Goal: Information Seeking & Learning: Learn about a topic

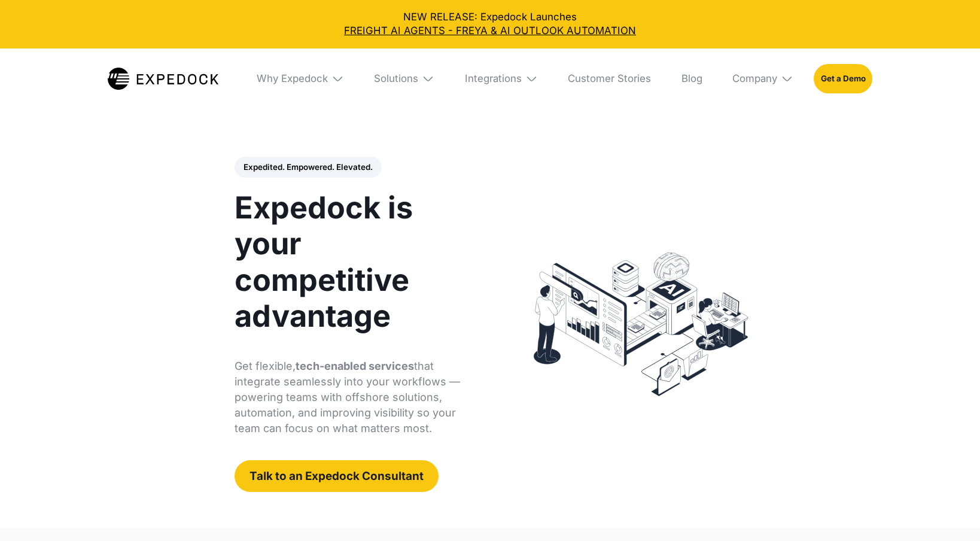
select select
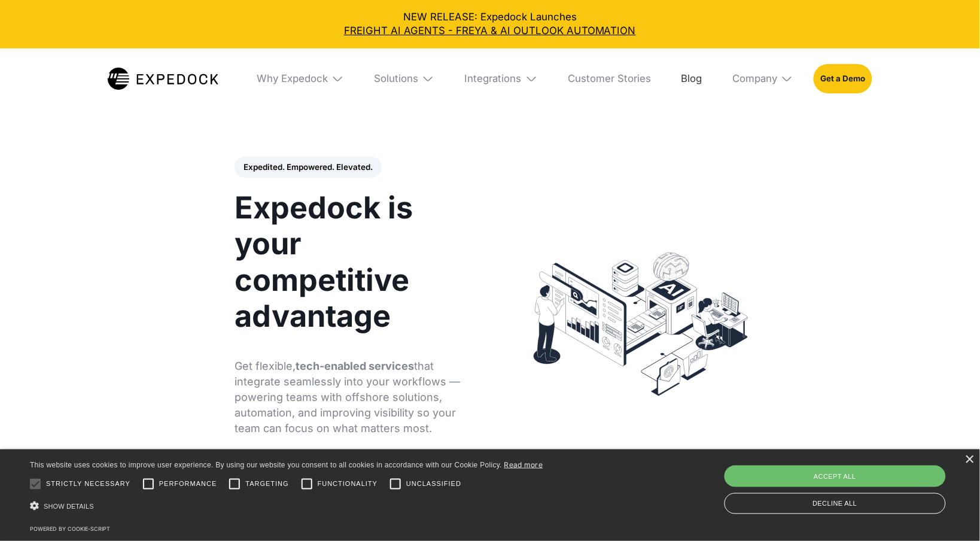
click at [675, 81] on link "Blog" at bounding box center [691, 78] width 41 height 60
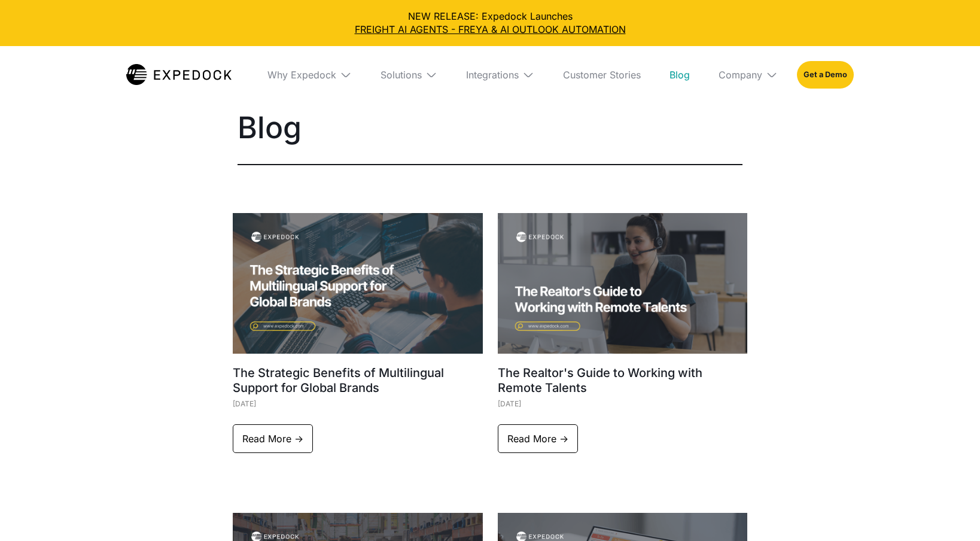
select select
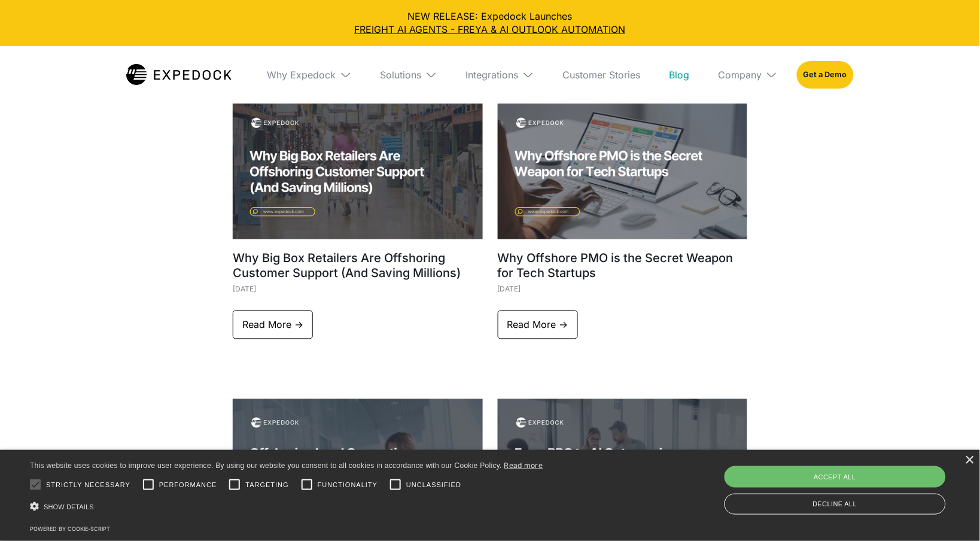
scroll to position [404, 0]
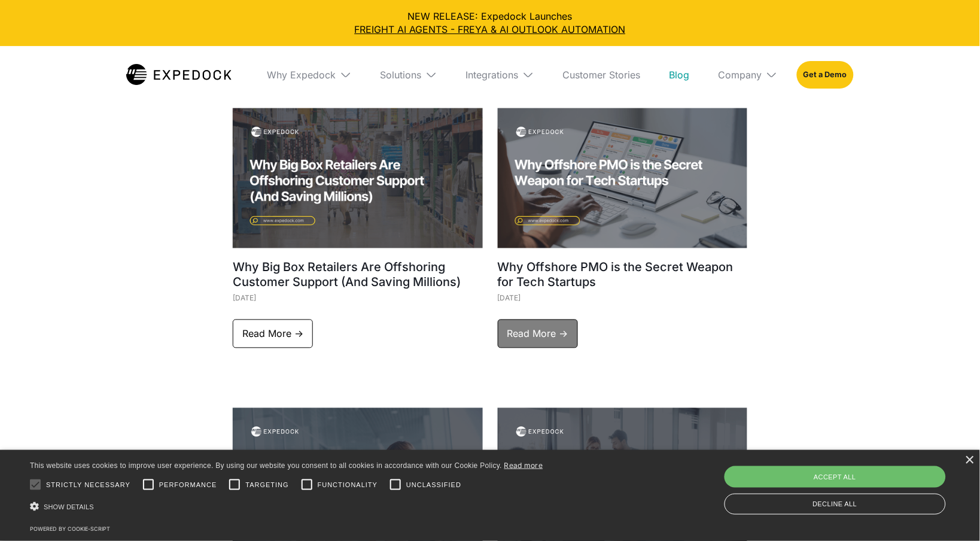
click at [544, 321] on link "Read More ->" at bounding box center [538, 333] width 80 height 29
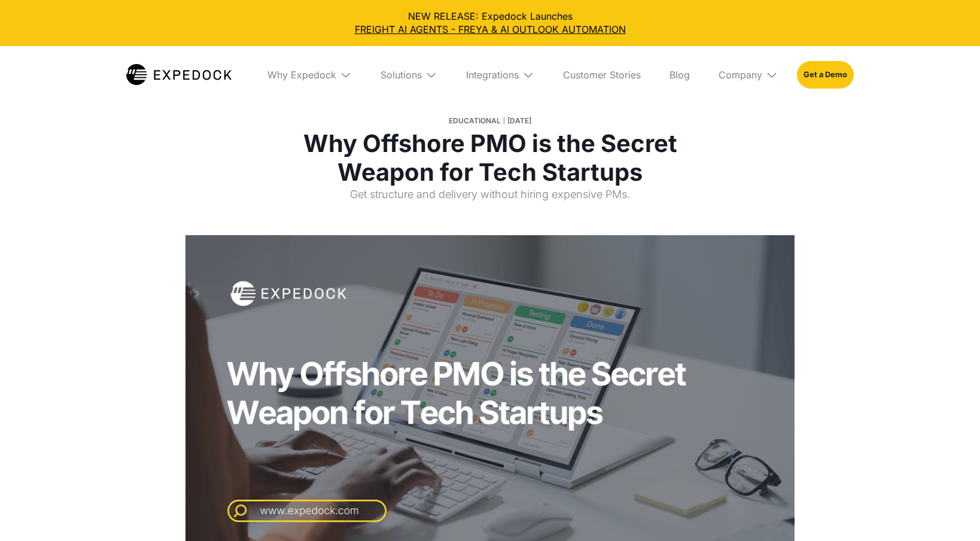
select select
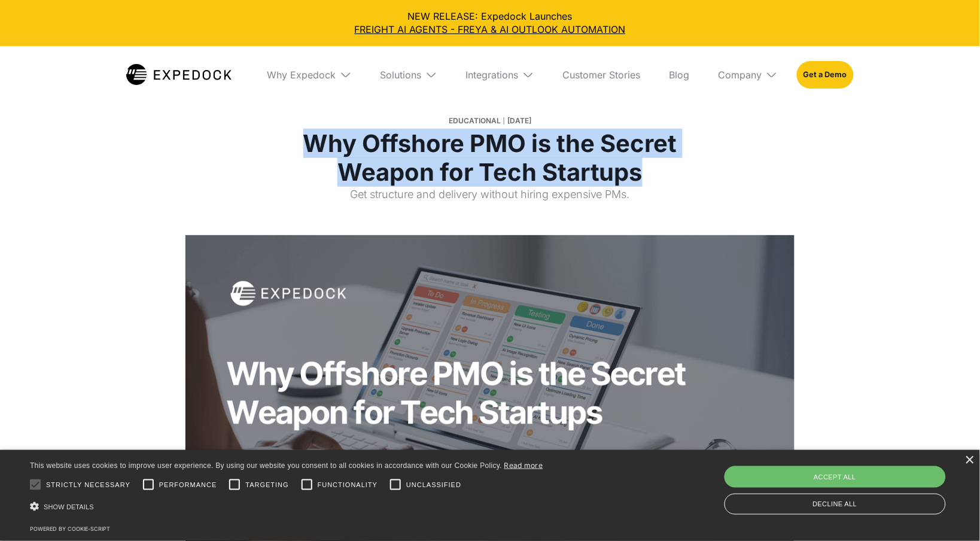
drag, startPoint x: 655, startPoint y: 177, endPoint x: 286, endPoint y: 131, distance: 371.9
click at [286, 131] on h1 "Why Offshore PMO is the Secret Weapon for Tech Startups" at bounding box center [490, 157] width 444 height 57
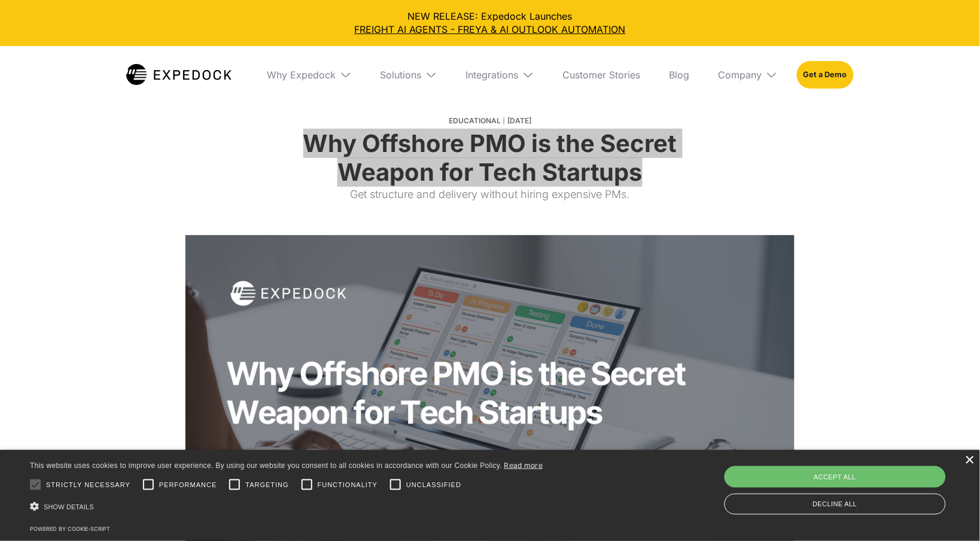
click at [971, 464] on div "×" at bounding box center [969, 460] width 9 height 9
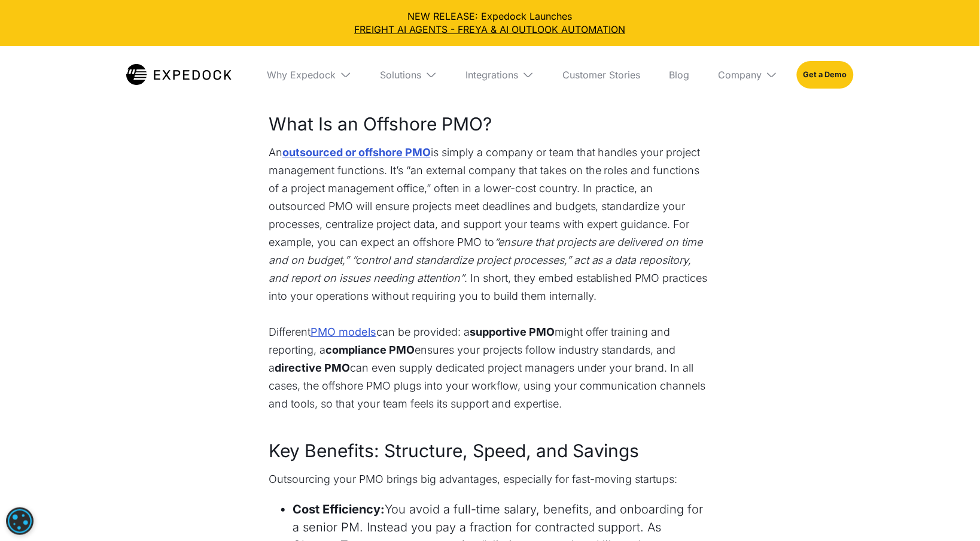
scroll to position [942, 0]
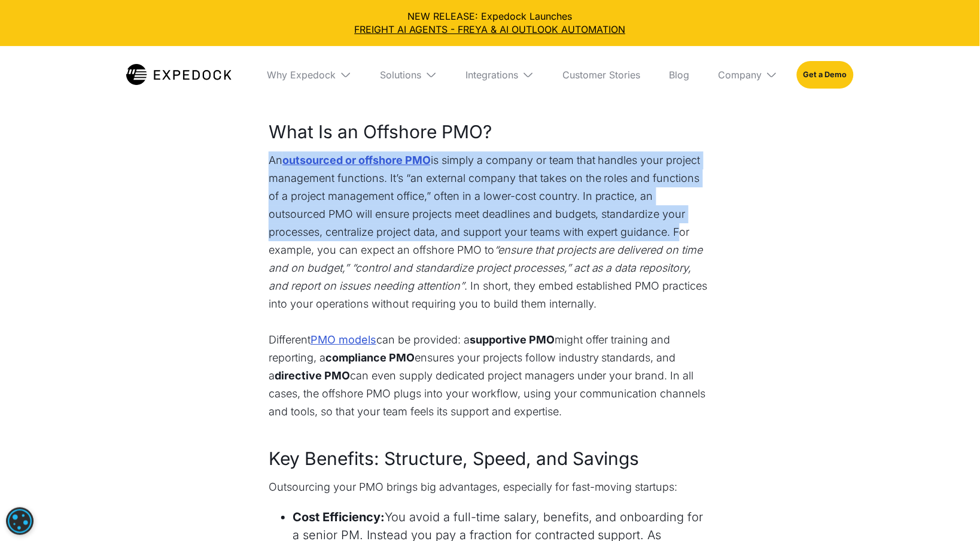
copy p "An outsourced or offshore PMO is simply a company or team that handles your pro…"
drag, startPoint x: 269, startPoint y: 145, endPoint x: 676, endPoint y: 220, distance: 414.1
click at [676, 220] on p "An outsourced or offshore PMO is simply a company or team that handles your pro…" at bounding box center [490, 240] width 443 height 179
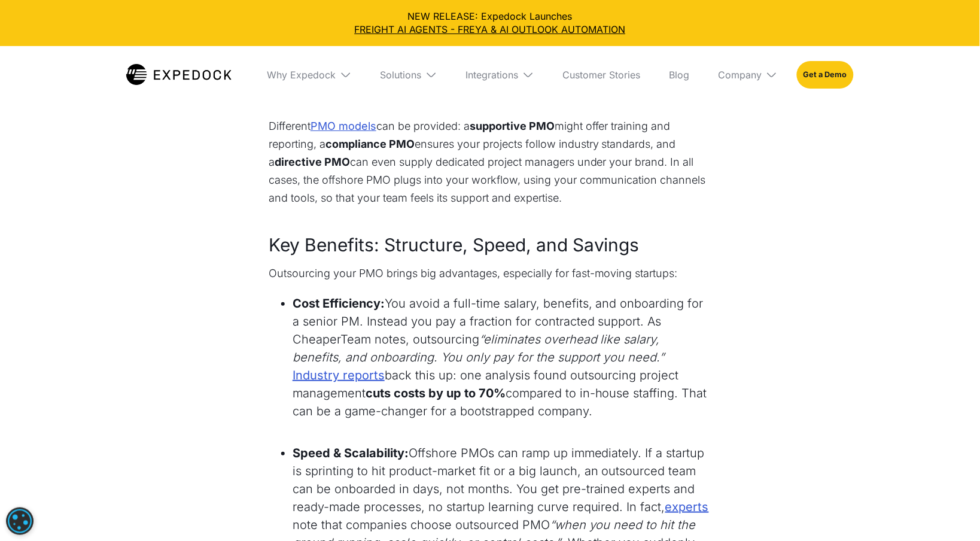
scroll to position [1158, 0]
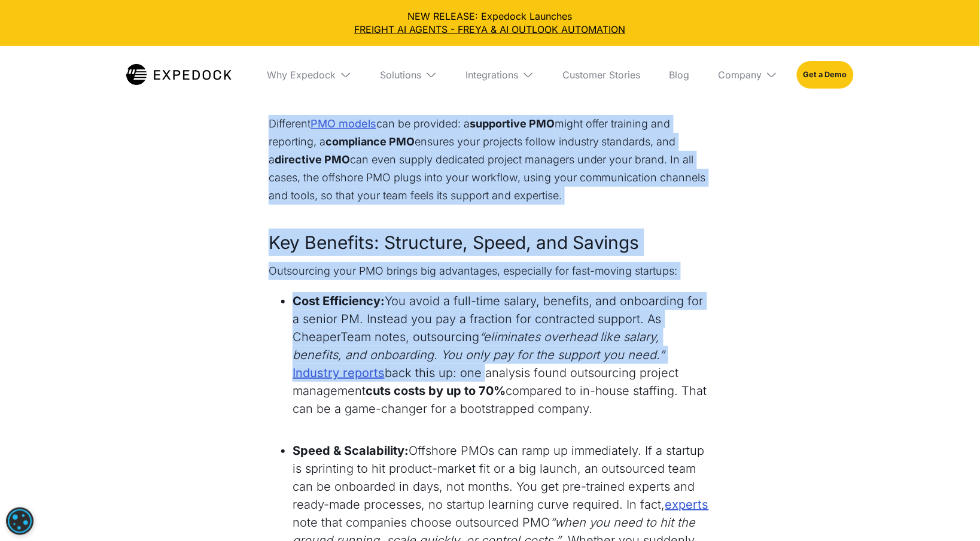
drag, startPoint x: 261, startPoint y: 233, endPoint x: 387, endPoint y: 360, distance: 178.5
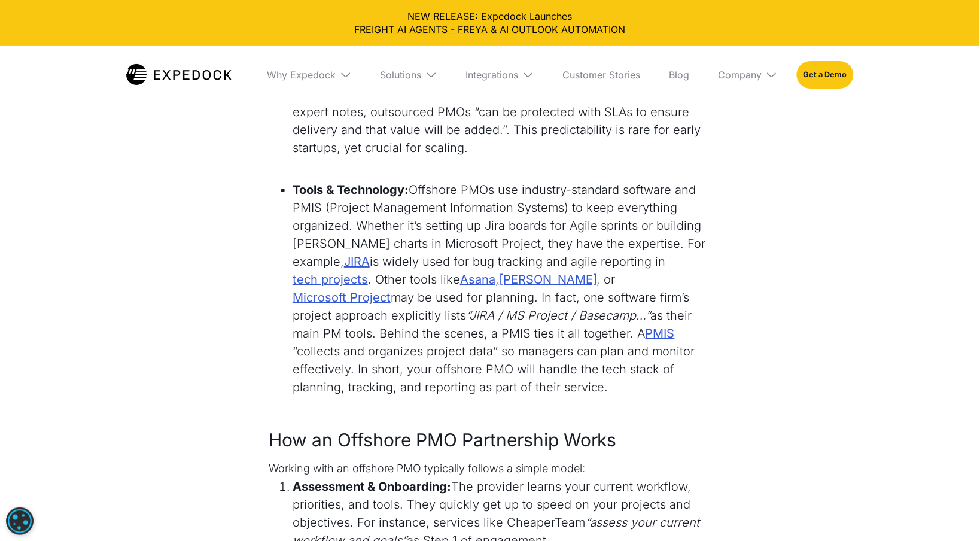
scroll to position [2395, 0]
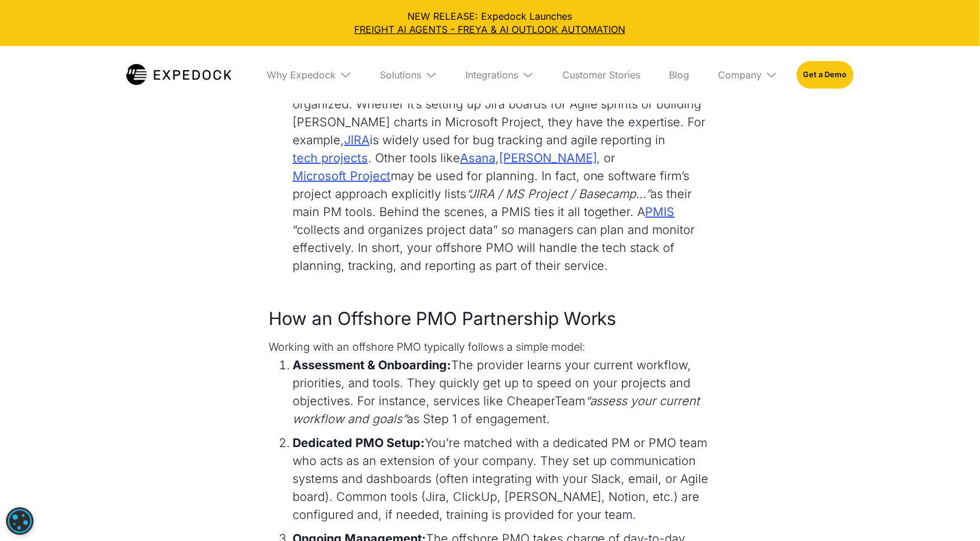
drag, startPoint x: 270, startPoint y: 228, endPoint x: 684, endPoint y: 203, distance: 414.7
click at [684, 203] on div "Tech startups thrive on innovation and speed, but without strong project manage…" at bounding box center [490, 191] width 443 height 3971
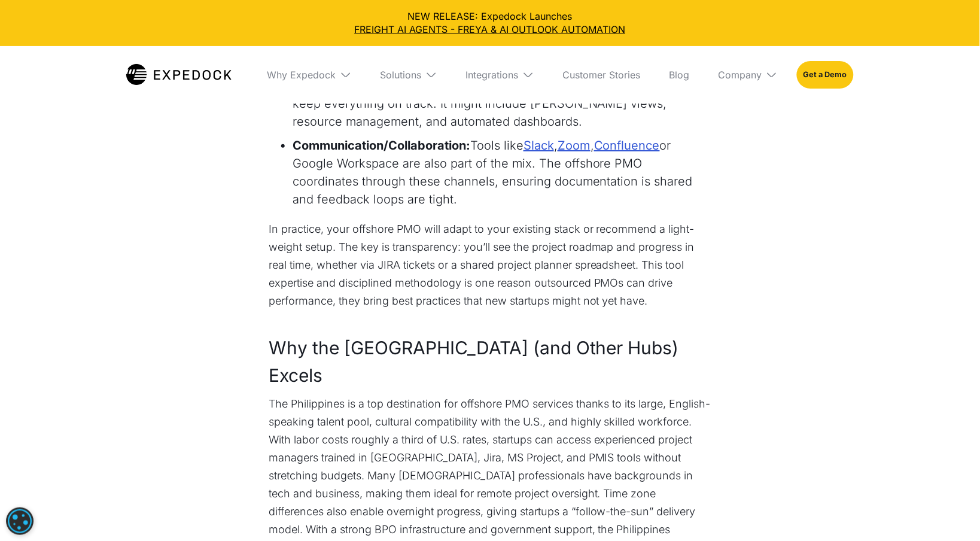
scroll to position [4058, 0]
